Goal: Task Accomplishment & Management: Use online tool/utility

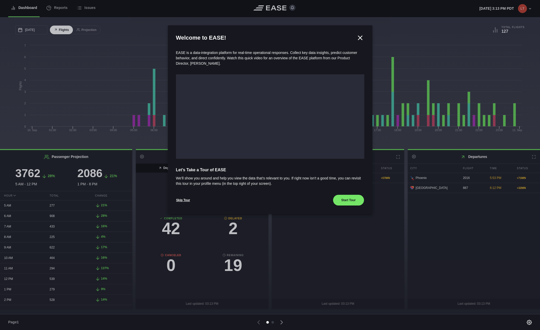
click at [360, 37] on icon at bounding box center [360, 38] width 8 height 8
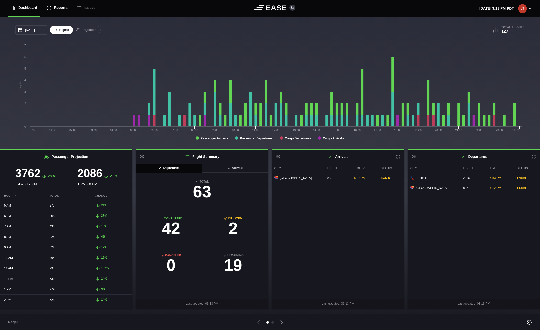
click at [57, 10] on div "Reports" at bounding box center [56, 7] width 21 height 17
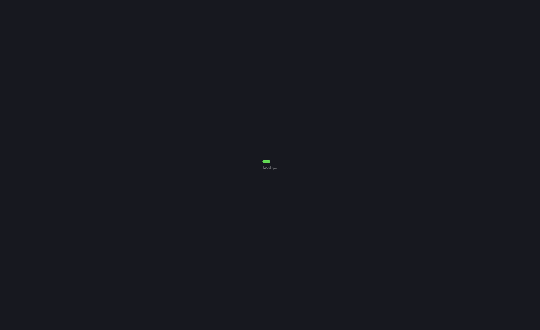
select select "7"
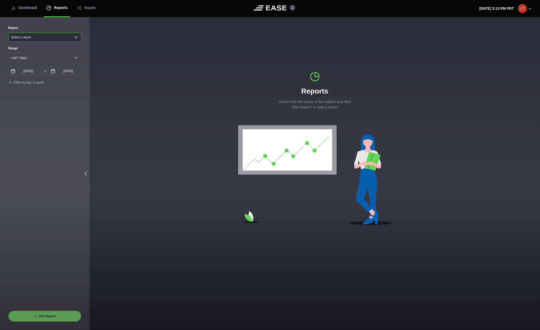
click at [28, 38] on select "Select a report... Arrivals Common Use Daily Throughput Departures Passenger Pr…" at bounding box center [44, 37] width 73 height 9
select select "Daily Throughput"
click at [8, 33] on select "Select a report... Arrivals Common Use Daily Throughput Departures Passenger Pr…" at bounding box center [44, 37] width 73 height 9
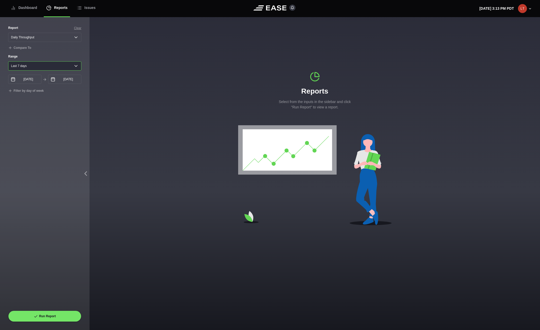
click at [33, 67] on select "[DATE] Last 7 days Last 14 days Last 30 days Last 6 weeks" at bounding box center [44, 65] width 73 height 9
click at [30, 81] on input "[DATE]" at bounding box center [24, 79] width 33 height 9
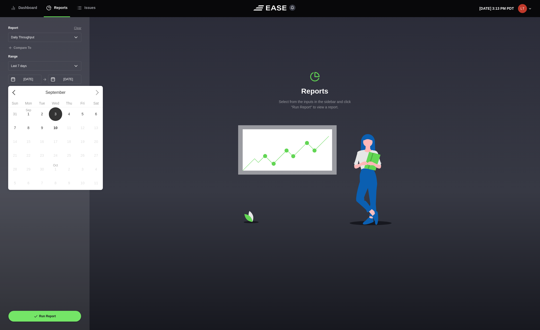
click at [15, 94] on link at bounding box center [15, 93] width 14 height 14
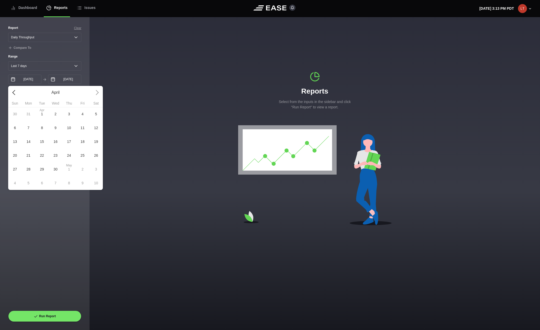
click at [15, 94] on link at bounding box center [15, 93] width 14 height 14
click at [78, 143] on span "14" at bounding box center [83, 142] width 14 height 14
type input "[DATE]"
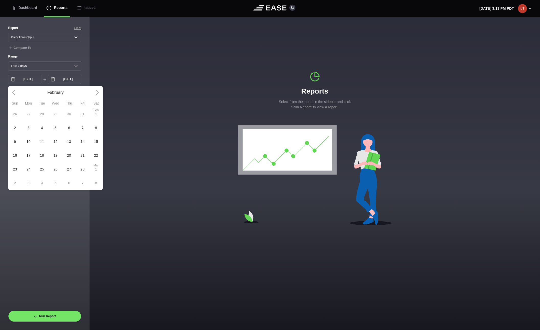
select select "0"
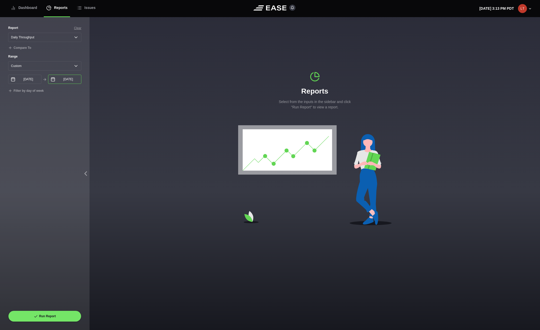
click at [72, 81] on input "[DATE]" at bounding box center [64, 79] width 33 height 9
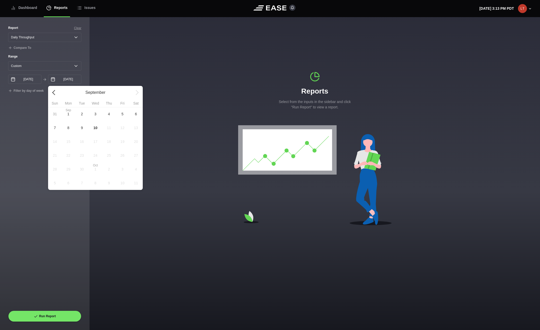
click at [56, 94] on link at bounding box center [55, 93] width 14 height 14
click at [55, 94] on link at bounding box center [55, 93] width 14 height 14
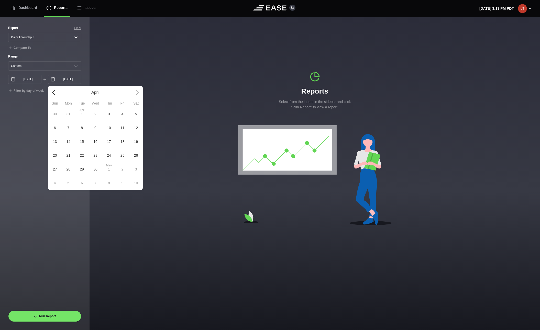
click at [55, 94] on link at bounding box center [55, 93] width 14 height 14
click at [107, 128] on span "6" at bounding box center [109, 128] width 14 height 14
type input "[DATE]"
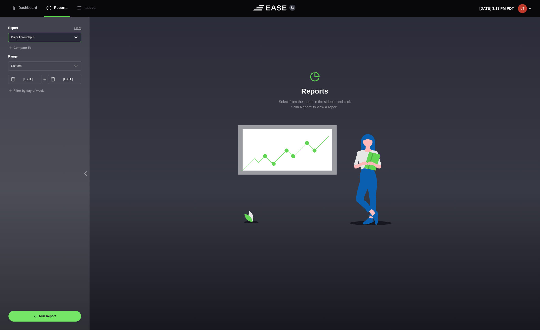
click at [29, 37] on select "Select a report... Arrivals Common Use Daily Throughput Departures Passenger Pr…" at bounding box center [44, 37] width 73 height 9
select select "Arrivals"
click at [8, 33] on select "Select a report... Arrivals Common Use Daily Throughput Departures Passenger Pr…" at bounding box center [44, 37] width 73 height 9
click at [58, 315] on button "Run Report" at bounding box center [44, 316] width 73 height 11
select select "Arrivals"
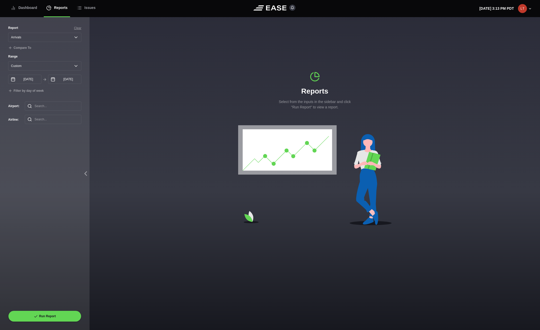
select select "0"
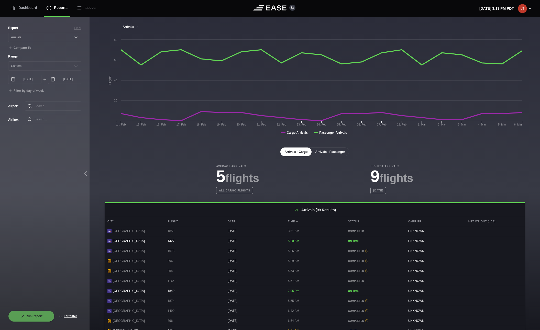
click at [327, 154] on button "Arrivals - Passenger" at bounding box center [330, 151] width 38 height 9
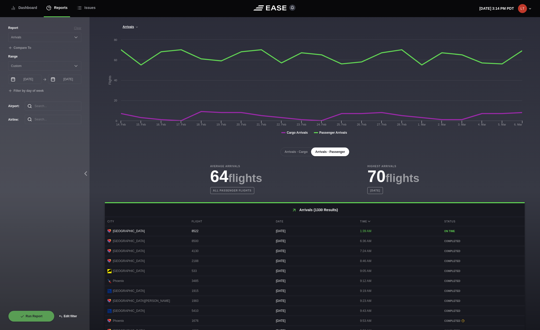
click at [71, 317] on button "Edit filter" at bounding box center [67, 316] width 27 height 11
select select "Arrivals"
select select "0"
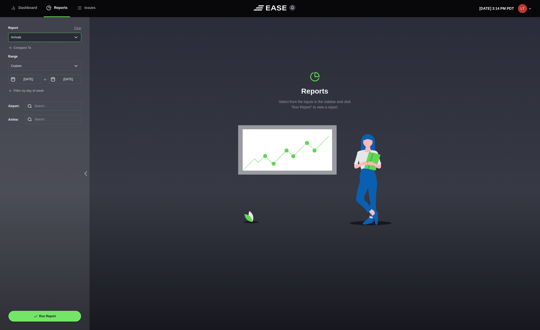
click at [60, 38] on select "Select a report... Arrivals Common Use Daily Throughput Departures Passenger Pr…" at bounding box center [44, 37] width 73 height 9
select select "Passenger Projection"
click at [8, 33] on select "Select a report... Arrivals Common Use Daily Throughput Departures Passenger Pr…" at bounding box center [44, 37] width 73 height 9
click at [41, 314] on button "Run Report" at bounding box center [44, 316] width 73 height 11
select select "Passenger Projection"
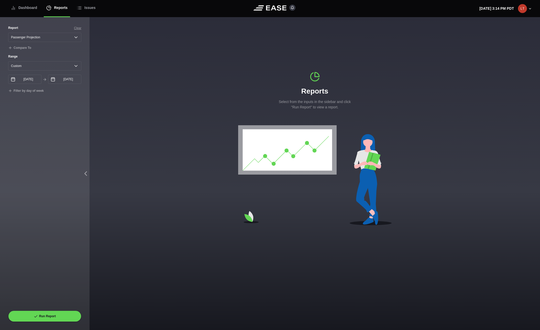
select select "0"
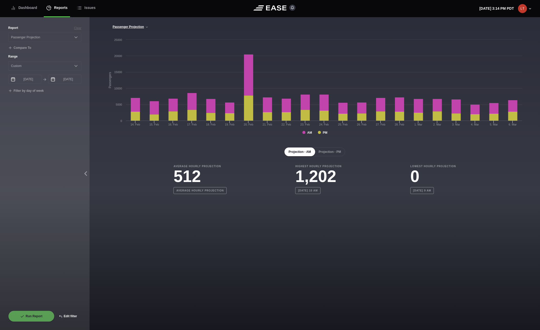
click at [68, 313] on button "Edit filter" at bounding box center [67, 316] width 27 height 11
select select "Passenger Projection"
select select "0"
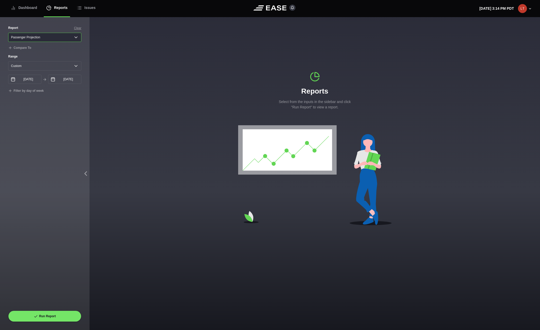
click at [45, 37] on select "Select a report... Arrivals Common Use Daily Throughput Departures Passenger Pr…" at bounding box center [44, 37] width 73 height 9
select select "Daily Throughput"
click at [8, 33] on select "Select a report... Arrivals Common Use Daily Throughput Departures Passenger Pr…" at bounding box center [44, 37] width 73 height 9
click at [53, 315] on button "Run Report" at bounding box center [44, 316] width 73 height 11
select select "Daily Throughput"
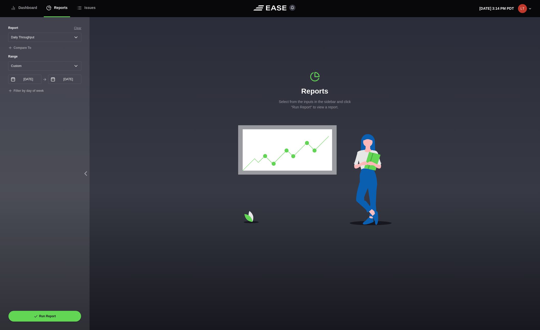
select select "0"
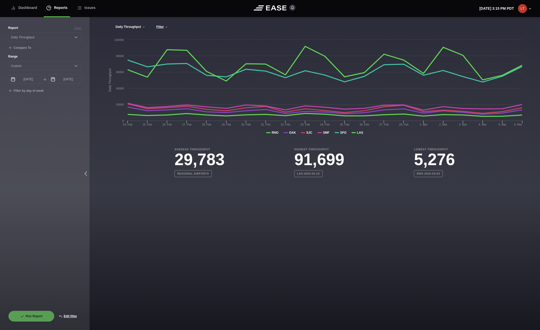
click at [141, 26] on button "Daily Throughput" at bounding box center [130, 27] width 30 height 4
click at [134, 37] on link "Daily Throughput" at bounding box center [138, 36] width 51 height 10
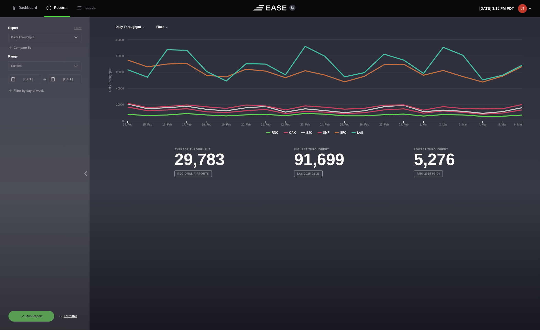
click at [182, 25] on div "Daily Throughput Daily Throughput Filter Regional Airports RNO Only All Airport…" at bounding box center [314, 99] width 450 height 164
click at [23, 6] on div "Dashboard" at bounding box center [24, 7] width 26 height 17
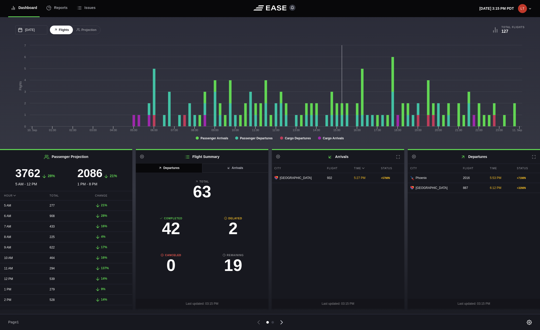
click at [282, 320] on icon at bounding box center [281, 322] width 7 height 7
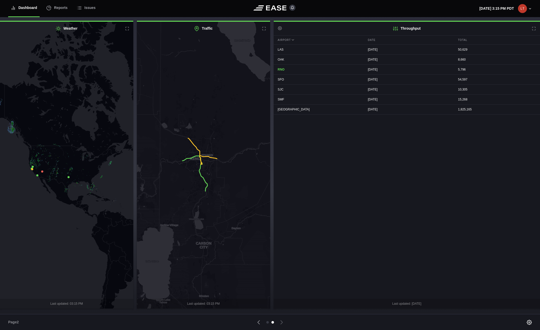
click at [414, 29] on h2 "Throughput Settings" at bounding box center [406, 29] width 266 height 14
click at [280, 29] on icon at bounding box center [280, 28] width 4 height 4
click at [383, 156] on div "Airport Date Total LAS [DATE] 50,629 OAK [DATE] 8,660 RNO [DATE] 5,796 SFO [DAT…" at bounding box center [406, 166] width 266 height 263
click at [90, 7] on div "Issues" at bounding box center [86, 7] width 19 height 17
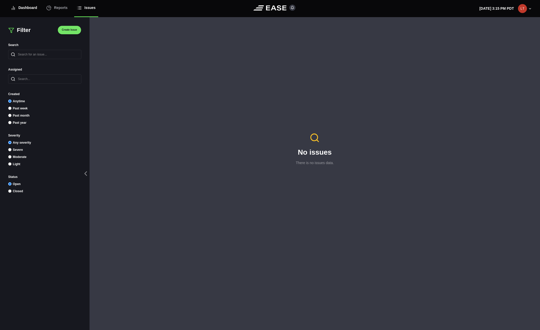
click at [24, 8] on div "Dashboard" at bounding box center [24, 7] width 26 height 17
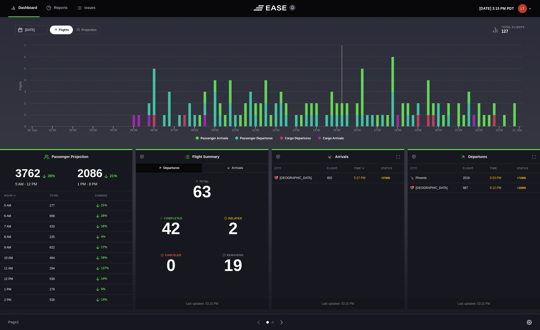
click at [273, 6] on icon at bounding box center [269, 7] width 33 height 5
click at [532, 9] on header "Dashboard Reports Issues [DATE] 3:15 PM PDT Settings Feed Status Submit Feedbac…" at bounding box center [270, 8] width 540 height 17
click at [530, 8] on icon at bounding box center [530, 8] width 2 height 1
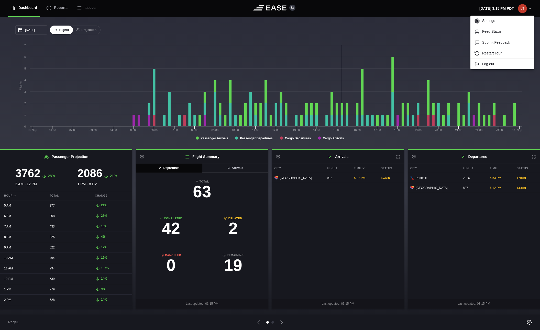
click at [527, 319] on div "Page 1" at bounding box center [270, 322] width 540 height 16
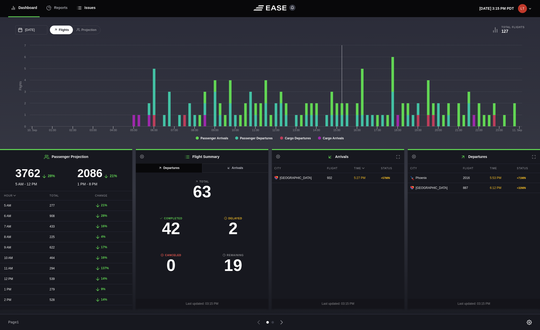
click at [82, 8] on icon at bounding box center [79, 7] width 5 height 5
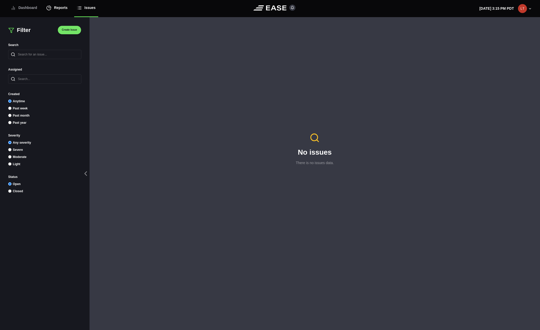
click at [59, 7] on div "Reports" at bounding box center [56, 7] width 21 height 17
select select "7"
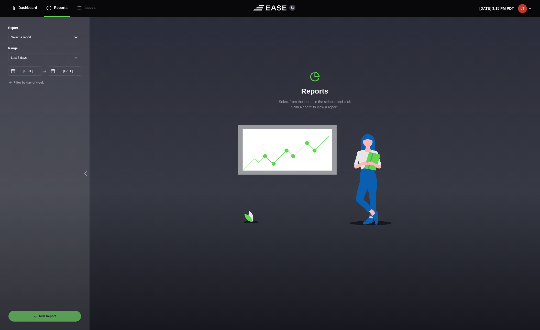
click at [32, 9] on div "Dashboard" at bounding box center [24, 7] width 26 height 17
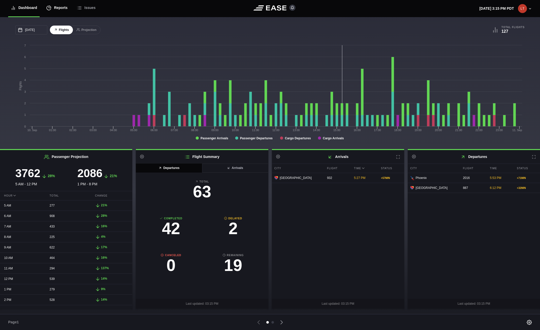
click at [57, 9] on div "Reports" at bounding box center [56, 7] width 21 height 17
select select "7"
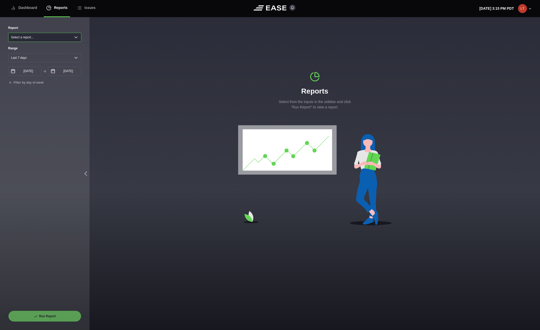
click at [43, 37] on select "Select a report... Arrivals Common Use Daily Throughput Departures Passenger Pr…" at bounding box center [44, 37] width 73 height 9
select select "Daily Throughput"
click at [8, 33] on select "Select a report... Arrivals Common Use Daily Throughput Departures Passenger Pr…" at bounding box center [44, 37] width 73 height 9
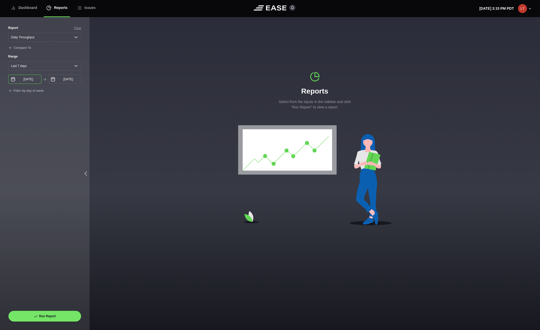
click at [29, 81] on input "[DATE]" at bounding box center [24, 79] width 33 height 9
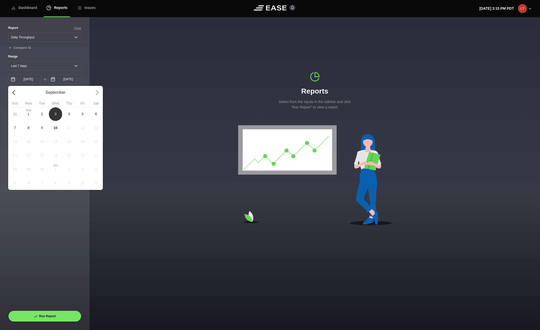
click at [13, 93] on link at bounding box center [15, 93] width 14 height 14
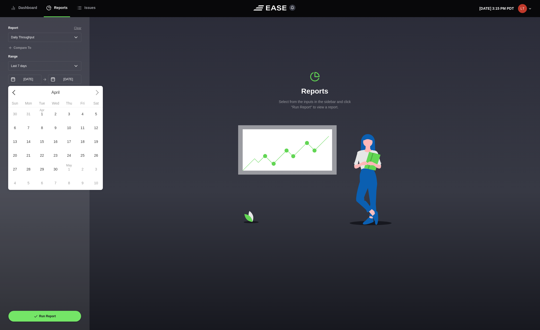
click at [13, 93] on link at bounding box center [15, 93] width 14 height 14
click at [82, 143] on span "14" at bounding box center [83, 141] width 4 height 5
type input "[DATE]"
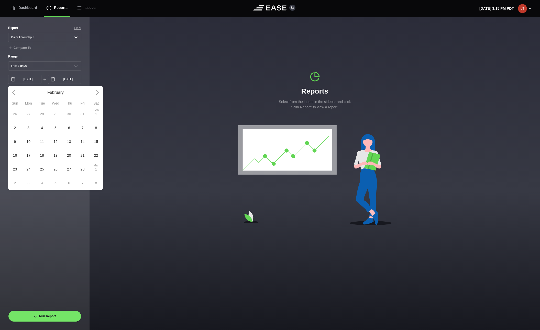
select select "0"
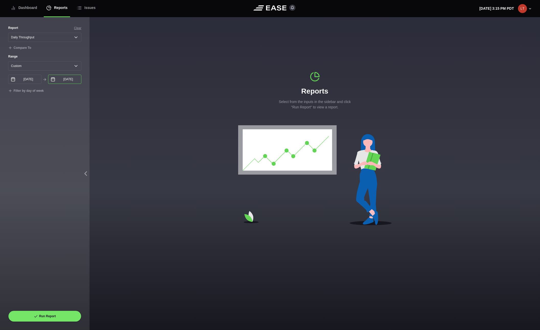
click at [77, 81] on input "[DATE]" at bounding box center [64, 79] width 33 height 9
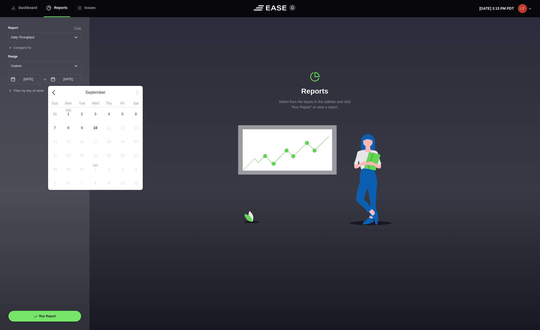
click at [54, 94] on link at bounding box center [55, 93] width 14 height 14
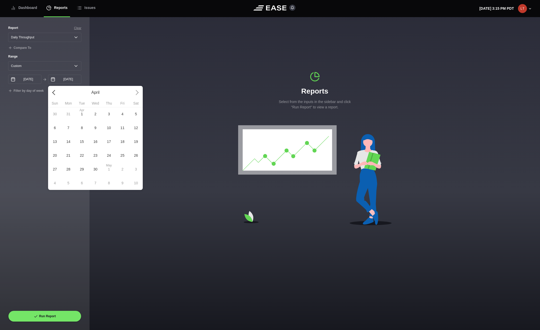
click at [54, 94] on link at bounding box center [55, 93] width 14 height 14
click at [140, 93] on link at bounding box center [136, 93] width 14 height 14
click at [136, 90] on link at bounding box center [136, 93] width 14 height 14
click at [55, 94] on link at bounding box center [55, 93] width 14 height 14
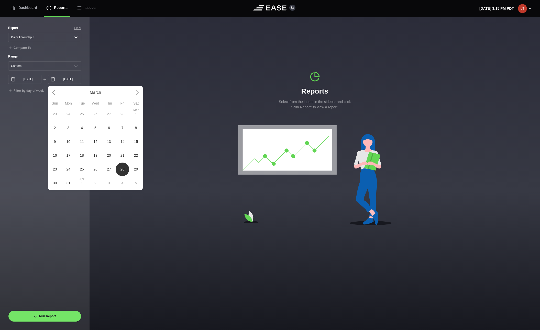
click at [111, 130] on span "6" at bounding box center [109, 128] width 14 height 14
type input "[DATE]"
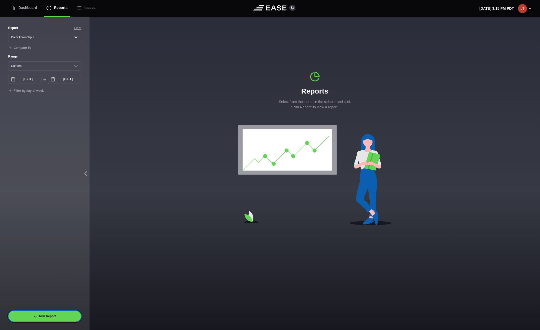
click at [54, 316] on button "Run Report" at bounding box center [44, 316] width 73 height 11
select select "Daily Throughput"
select select "0"
